Goal: Information Seeking & Learning: Check status

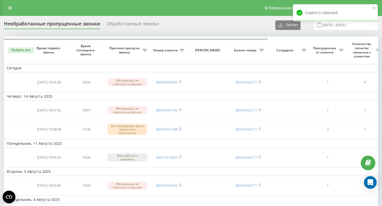
click at [9, 9] on icon at bounding box center [9, 8] width 3 height 4
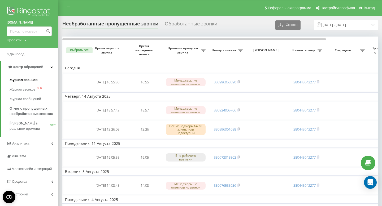
click at [16, 80] on span "Журнал звонков" at bounding box center [24, 79] width 28 height 5
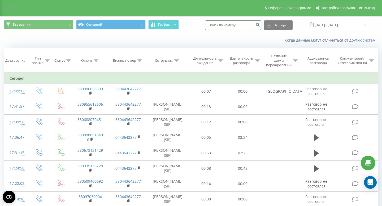
click at [227, 25] on input at bounding box center [233, 25] width 56 height 10
paste input "0685888731"
type input "0685888731"
click at [260, 25] on icon "submit" at bounding box center [258, 24] width 5 height 3
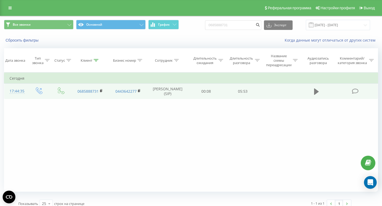
click at [317, 92] on icon at bounding box center [316, 92] width 5 height 6
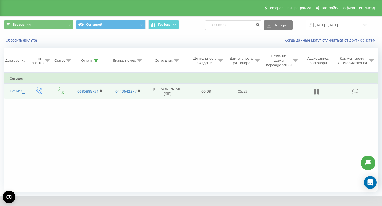
click at [316, 92] on icon at bounding box center [316, 91] width 5 height 7
click at [316, 92] on icon at bounding box center [316, 92] width 5 height 6
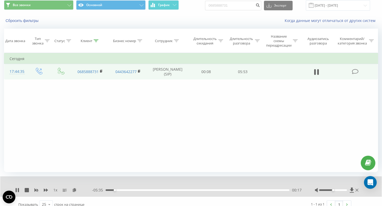
scroll to position [23, 0]
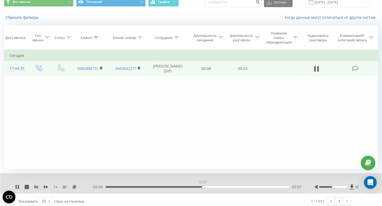
drag, startPoint x: 148, startPoint y: 188, endPoint x: 203, endPoint y: 187, distance: 54.7
click at [203, 188] on div "03:07" at bounding box center [198, 188] width 184 height 2
click at [209, 187] on div "03:18" at bounding box center [198, 188] width 184 height 2
click at [213, 187] on div "03:20" at bounding box center [198, 188] width 184 height 2
click at [215, 187] on div "03:30" at bounding box center [198, 188] width 184 height 2
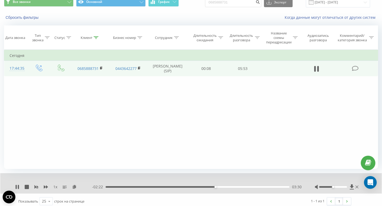
click at [218, 187] on div "03:30" at bounding box center [198, 188] width 184 height 2
click at [220, 187] on div "03:39" at bounding box center [198, 188] width 184 height 2
click at [222, 187] on div "03:43" at bounding box center [198, 188] width 184 height 2
click at [225, 187] on div "03:48" at bounding box center [198, 188] width 184 height 2
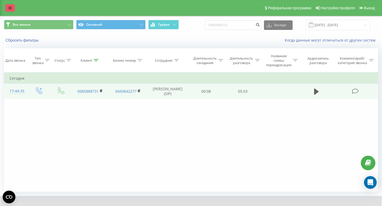
click at [12, 8] on link at bounding box center [10, 7] width 10 height 7
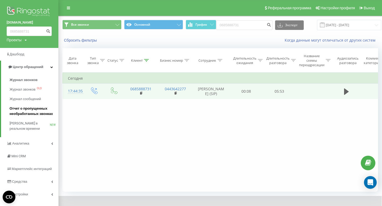
click at [34, 112] on span "Отчет о пропущенных необработанных звонках" at bounding box center [33, 111] width 46 height 11
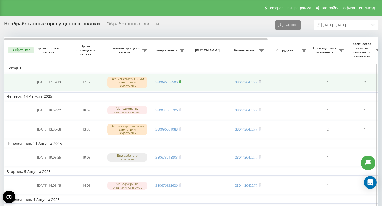
click at [181, 83] on rect at bounding box center [180, 82] width 2 height 2
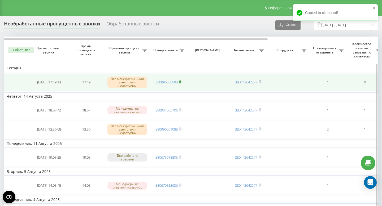
click at [181, 81] on icon at bounding box center [180, 81] width 2 height 3
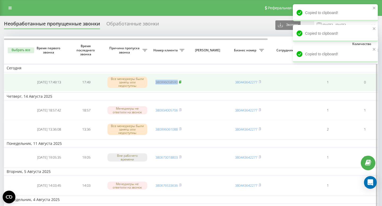
click at [181, 81] on rect at bounding box center [180, 82] width 2 height 2
